Goal: Navigation & Orientation: Find specific page/section

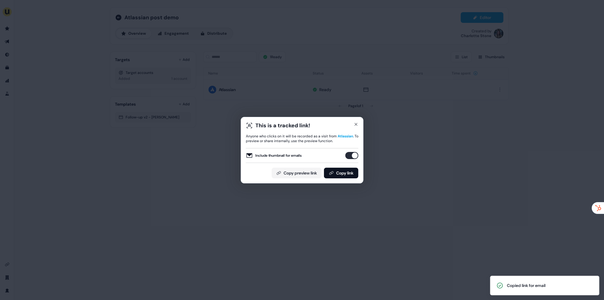
click at [359, 132] on div "This is a tracked link! Anyone who clicks on it will be recorded as a visit fro…" at bounding box center [302, 150] width 123 height 67
click at [376, 123] on div "This is a tracked link! Anyone who clicks on it will be recorded as a visit fro…" at bounding box center [302, 150] width 604 height 300
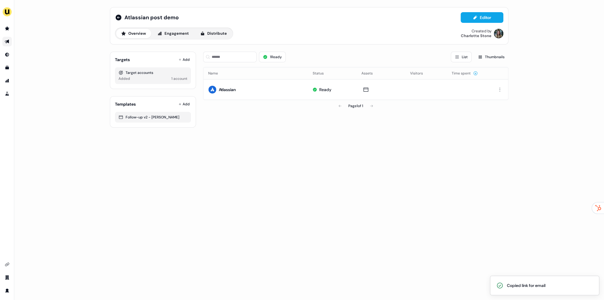
click at [10, 44] on link "Go to outbound experience" at bounding box center [7, 42] width 10 height 10
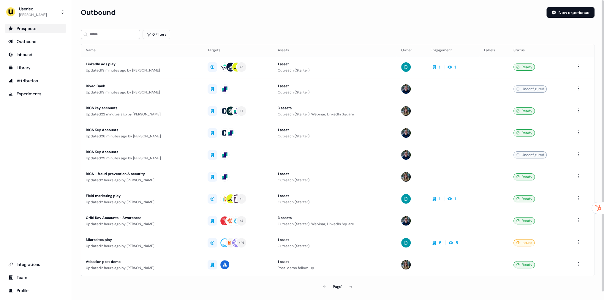
click at [36, 26] on div "Prospects" at bounding box center [35, 29] width 54 height 6
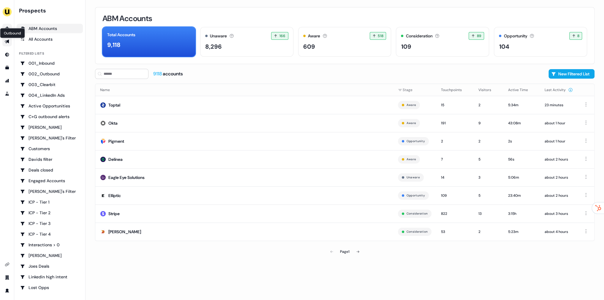
click at [9, 42] on icon "Go to outbound experience" at bounding box center [7, 41] width 5 height 5
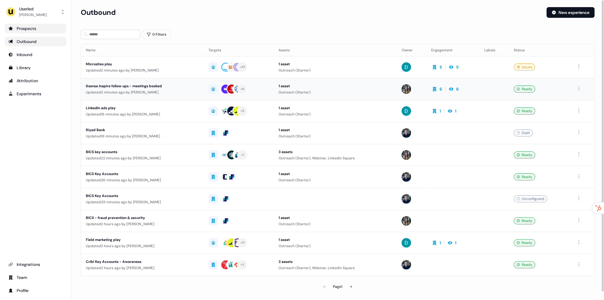
click at [162, 86] on div "6sense Inspire follow ups - meetings booked" at bounding box center [142, 86] width 113 height 6
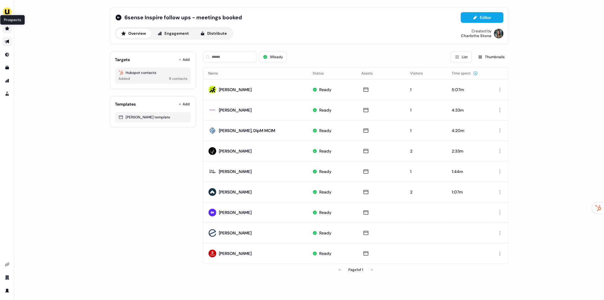
click at [9, 40] on icon "Go to outbound experience" at bounding box center [7, 42] width 4 height 4
